Goal: Task Accomplishment & Management: Manage account settings

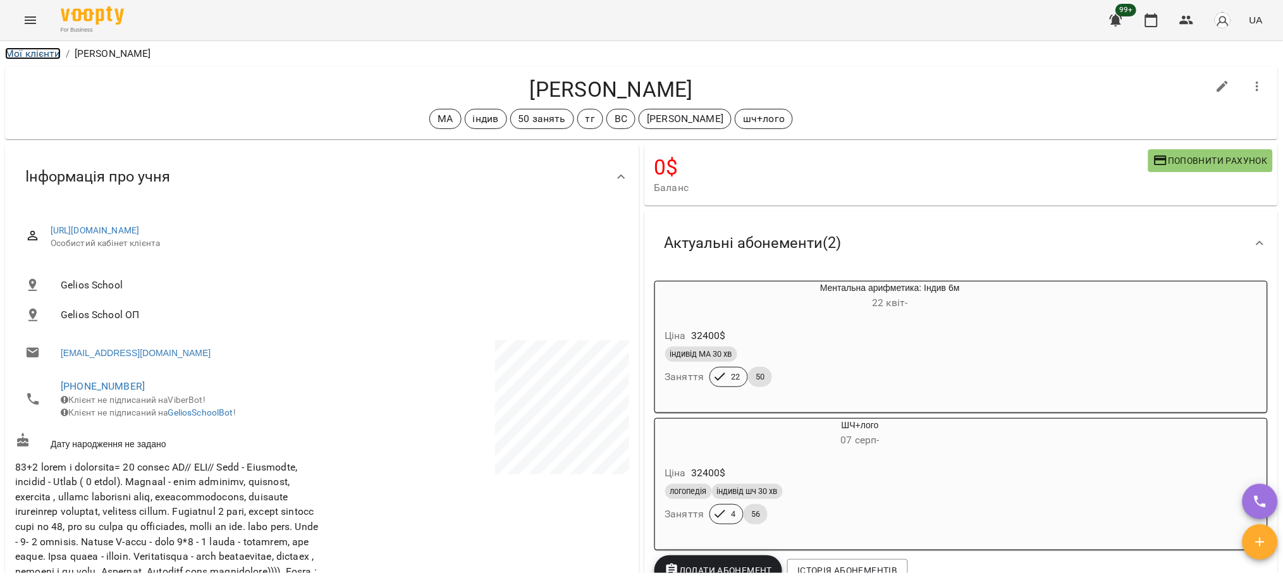
click at [35, 54] on link "Мої клієнти" at bounding box center [33, 53] width 56 height 12
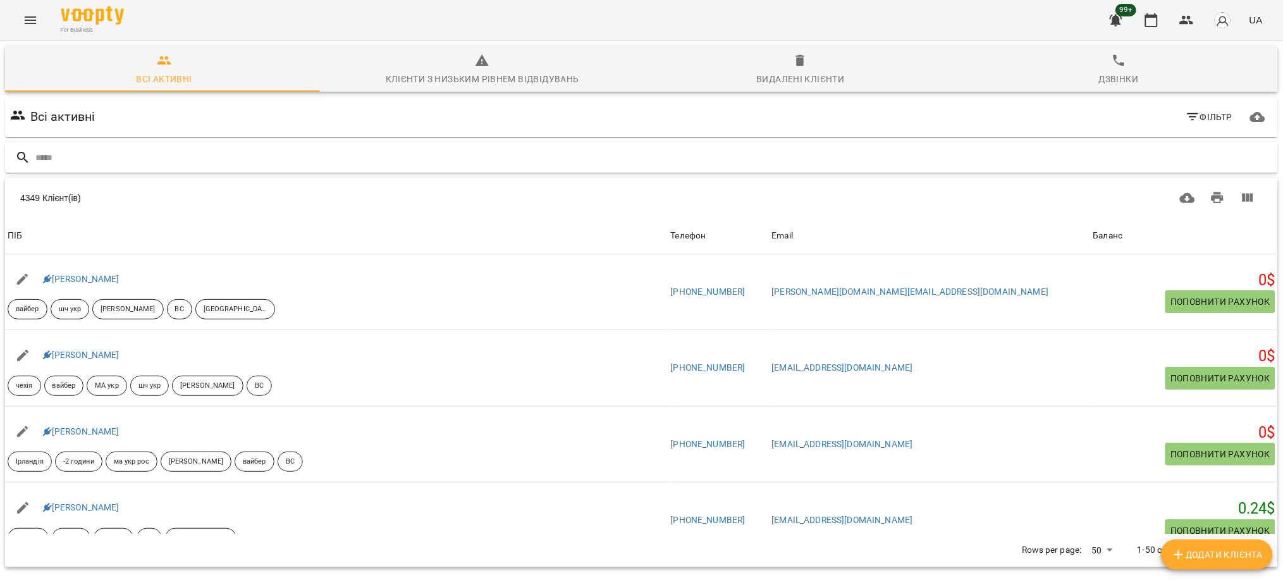
click at [365, 152] on input "text" at bounding box center [653, 157] width 1237 height 21
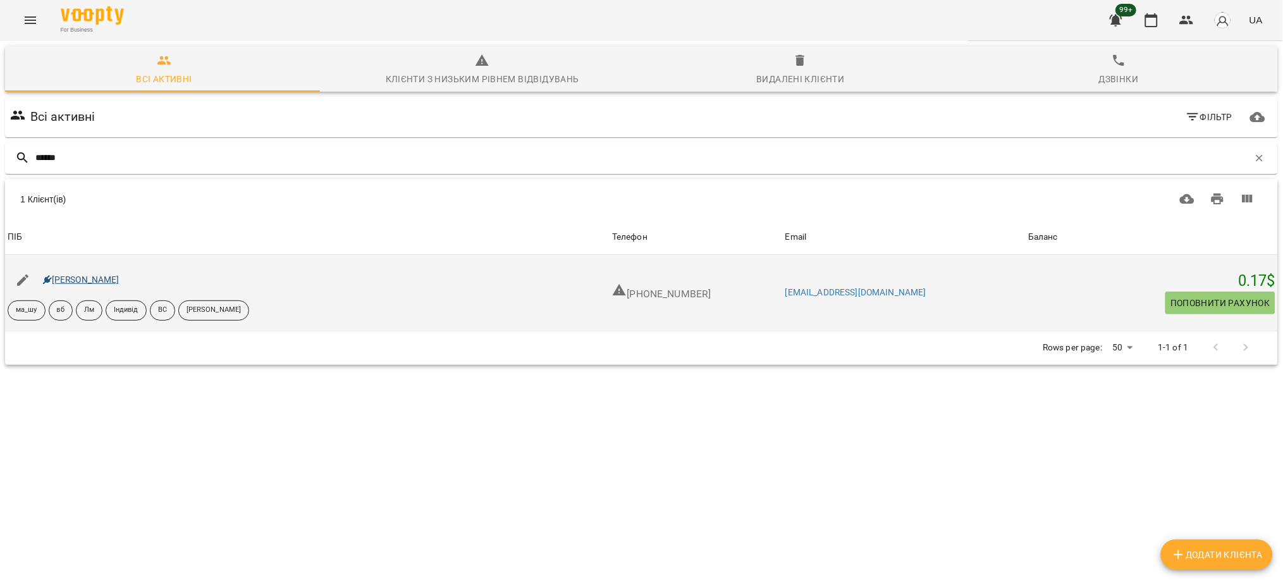
type input "******"
click at [95, 282] on link "[PERSON_NAME]" at bounding box center [81, 279] width 77 height 10
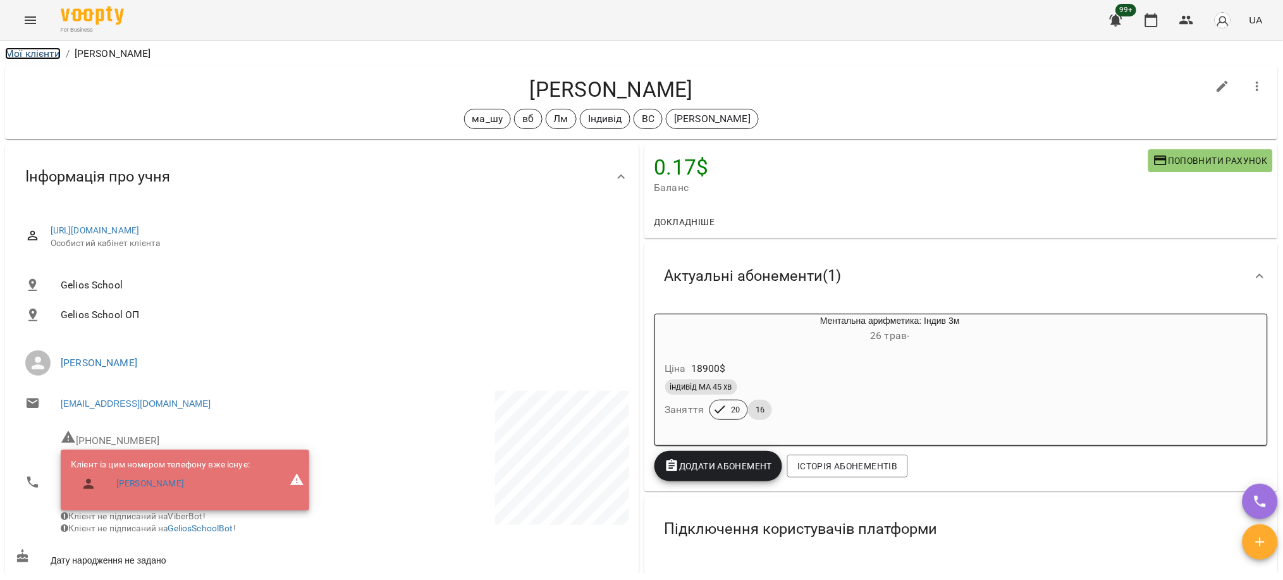
click at [41, 49] on link "Мої клієнти" at bounding box center [33, 53] width 56 height 12
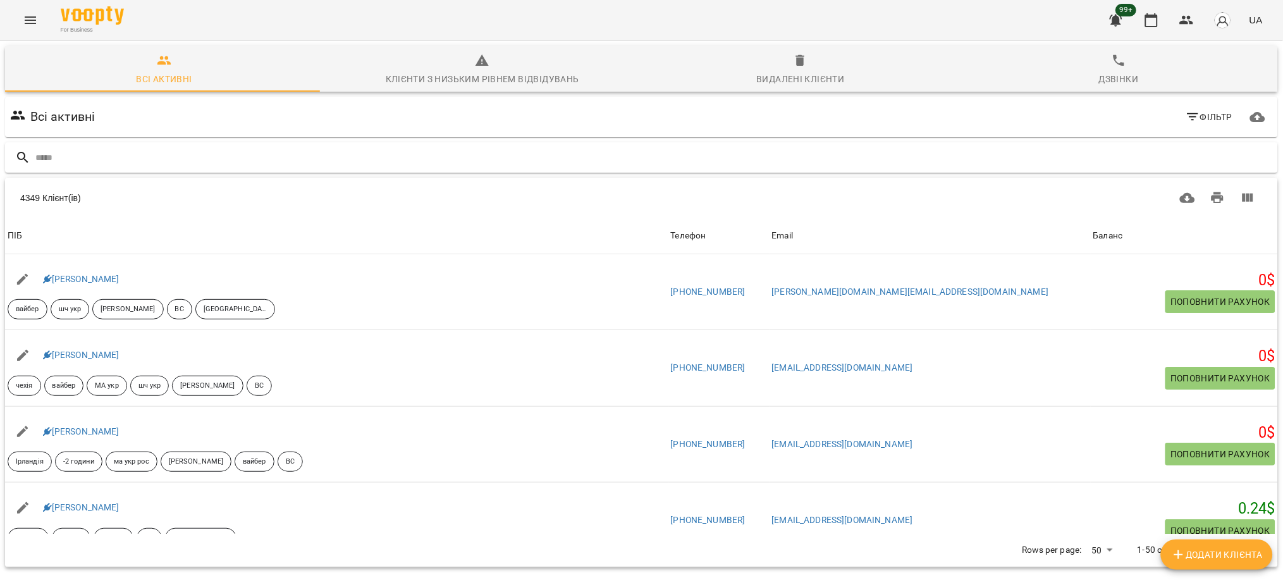
click at [358, 159] on input "text" at bounding box center [653, 157] width 1237 height 21
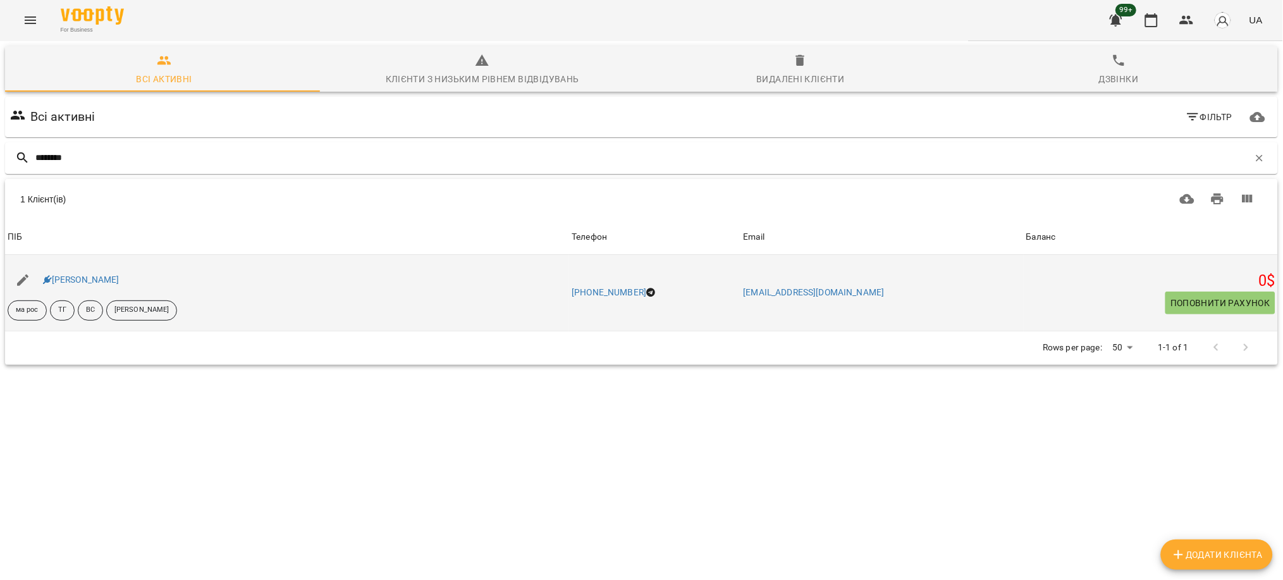
drag, startPoint x: 129, startPoint y: 281, endPoint x: 46, endPoint y: 285, distance: 82.9
click at [46, 285] on div "[PERSON_NAME]" at bounding box center [287, 279] width 564 height 35
copy link "[PERSON_NAME]"
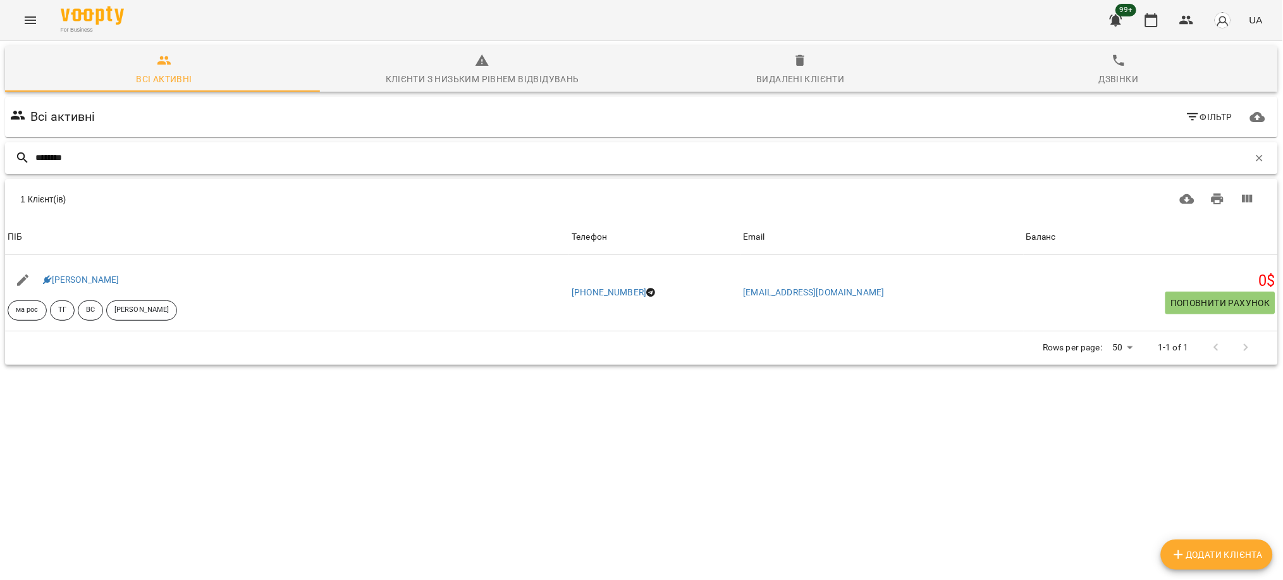
drag, startPoint x: 85, startPoint y: 155, endPoint x: -3, endPoint y: 155, distance: 88.5
click at [0, 155] on html "For Business 99+ UA Всі активні Клієнти з низьким рівнем відвідувань Видалені к…" at bounding box center [641, 229] width 1283 height 458
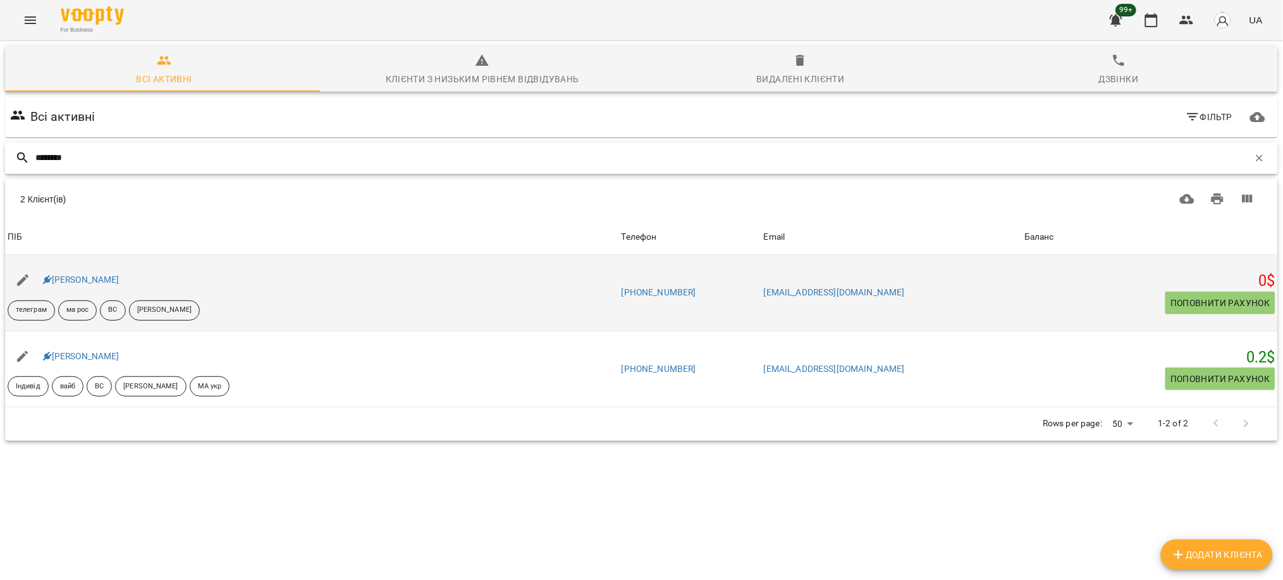
type input "********"
drag, startPoint x: 129, startPoint y: 281, endPoint x: 41, endPoint y: 284, distance: 87.9
click at [41, 284] on div "[PERSON_NAME]" at bounding box center [312, 279] width 614 height 35
copy link "[PERSON_NAME]"
